Goal: Task Accomplishment & Management: Use online tool/utility

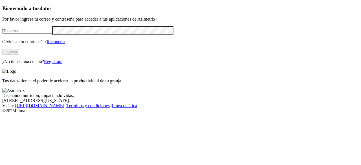
type input "[EMAIL_ADDRESS][DOMAIN_NAME]"
click at [19, 55] on button "Ingresa" at bounding box center [10, 52] width 17 height 6
